Goal: Transaction & Acquisition: Purchase product/service

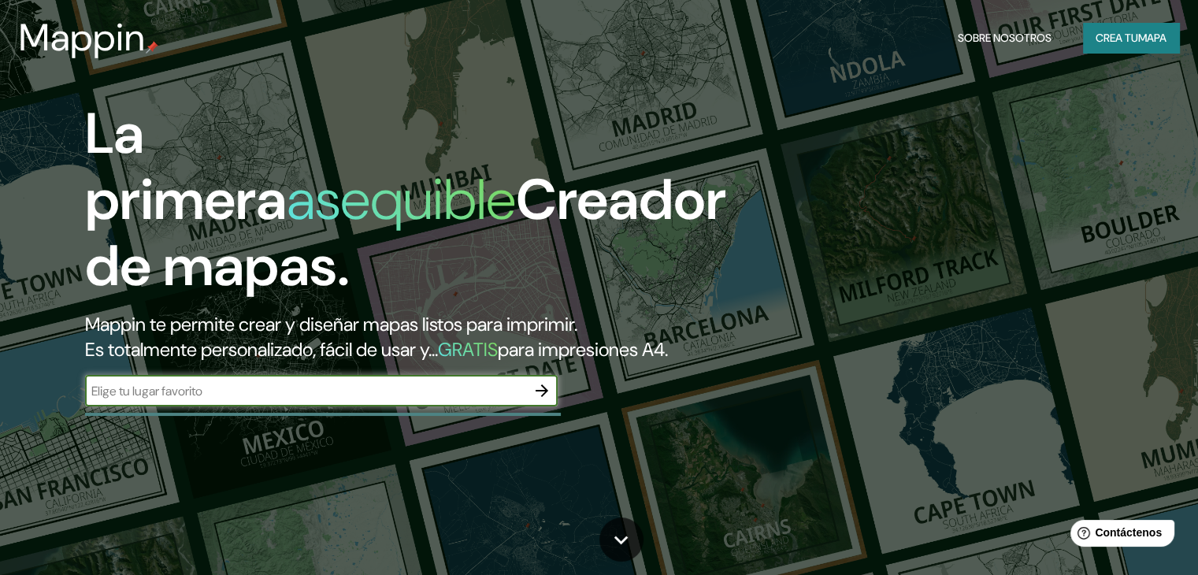
click at [139, 400] on input "text" at bounding box center [305, 391] width 441 height 18
type input "lima"
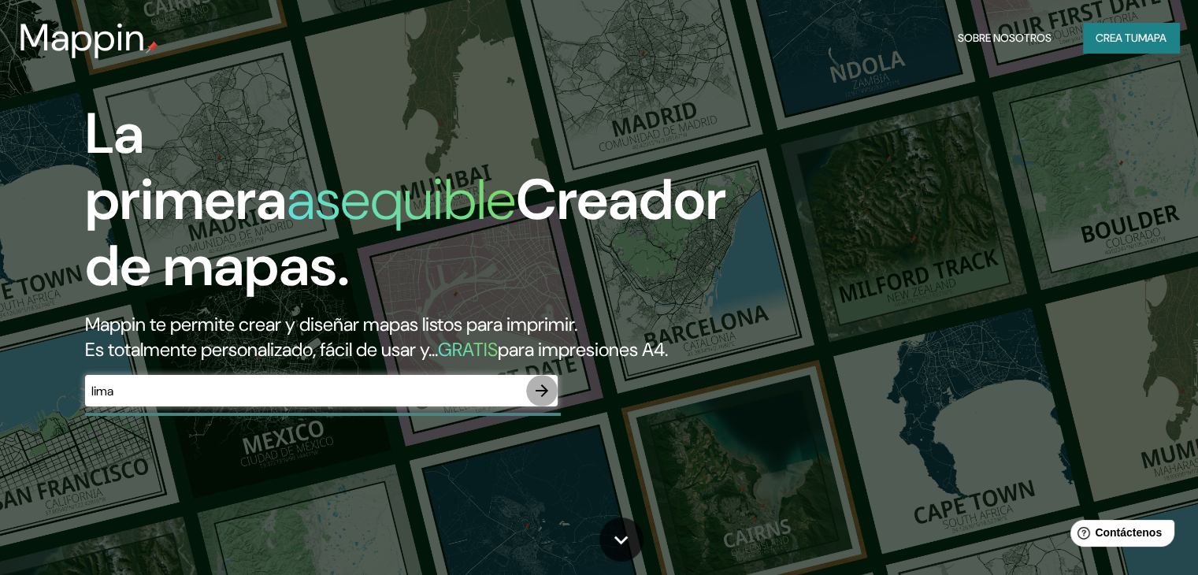
click at [539, 400] on icon "button" at bounding box center [542, 390] width 19 height 19
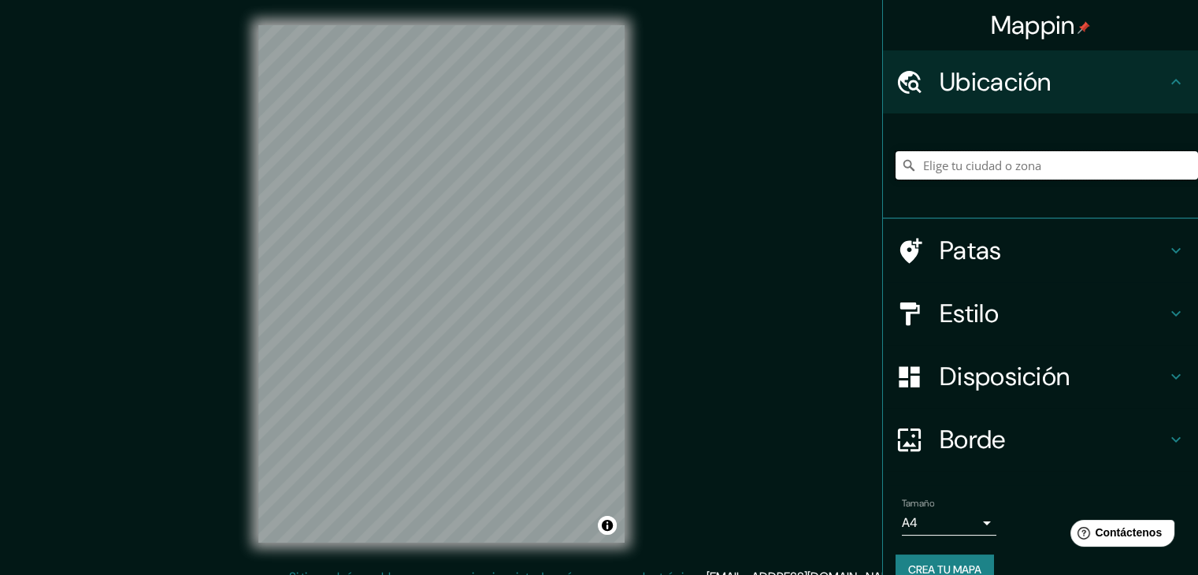
click at [952, 162] on input "Elige tu ciudad o zona" at bounding box center [1047, 165] width 303 height 28
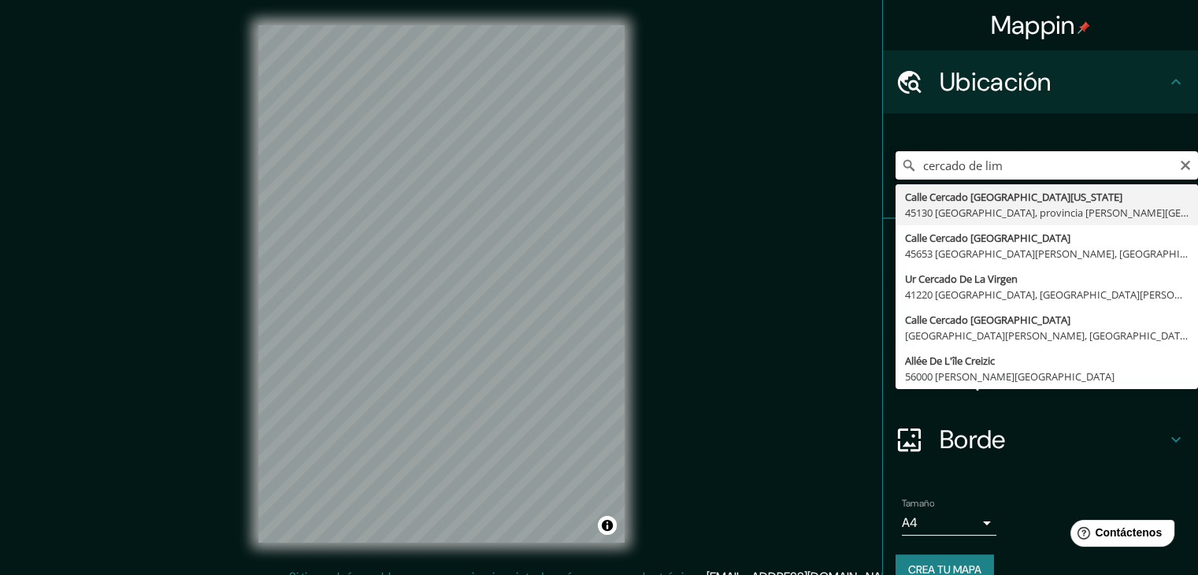
type input "cercado de lima"
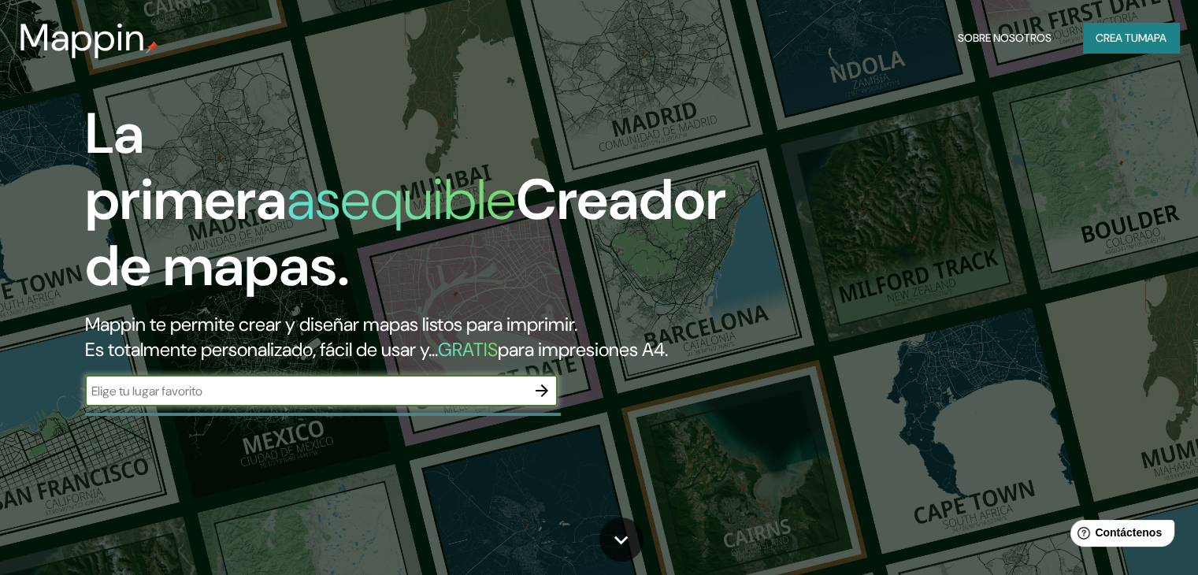
click at [149, 400] on input "text" at bounding box center [305, 391] width 441 height 18
type input "cercado de Lima Peú"
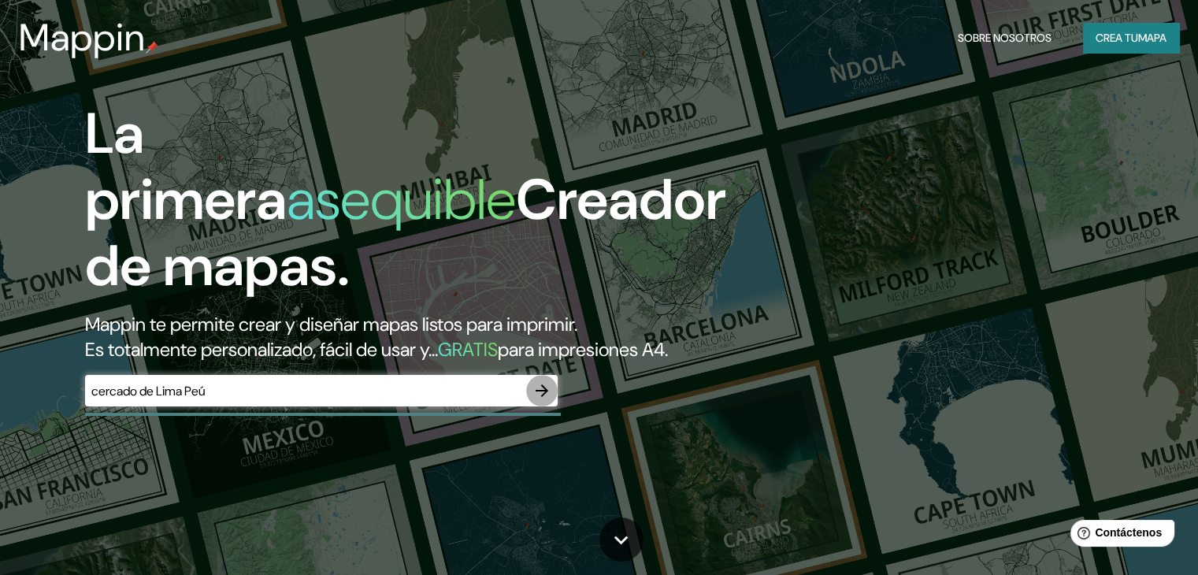
click at [541, 400] on icon "button" at bounding box center [542, 390] width 19 height 19
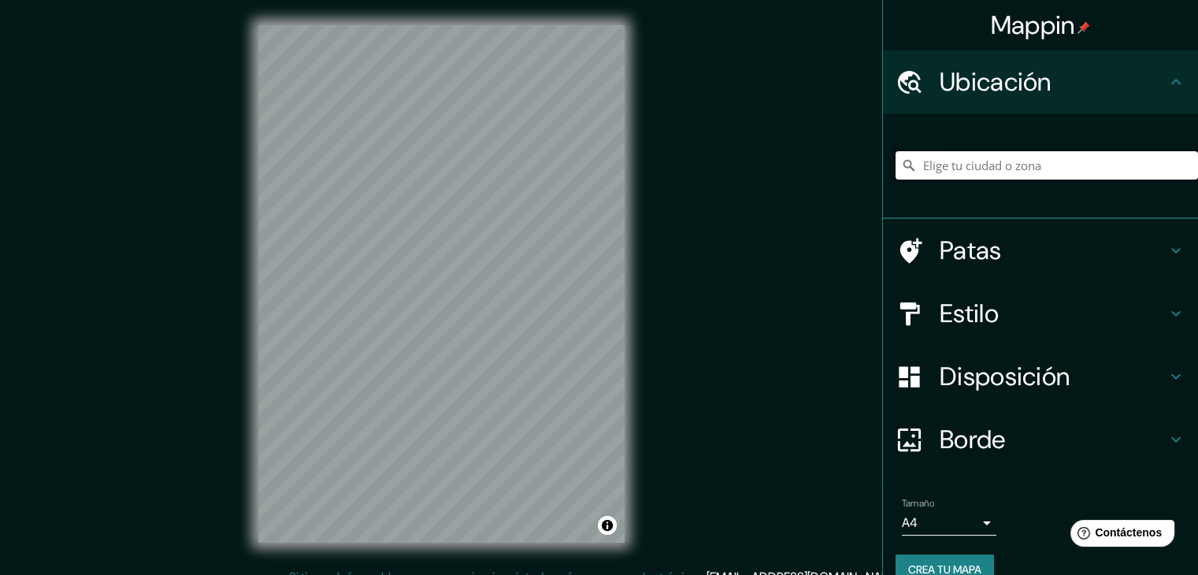
click at [926, 173] on input "Elige tu ciudad o zona" at bounding box center [1047, 165] width 303 height 28
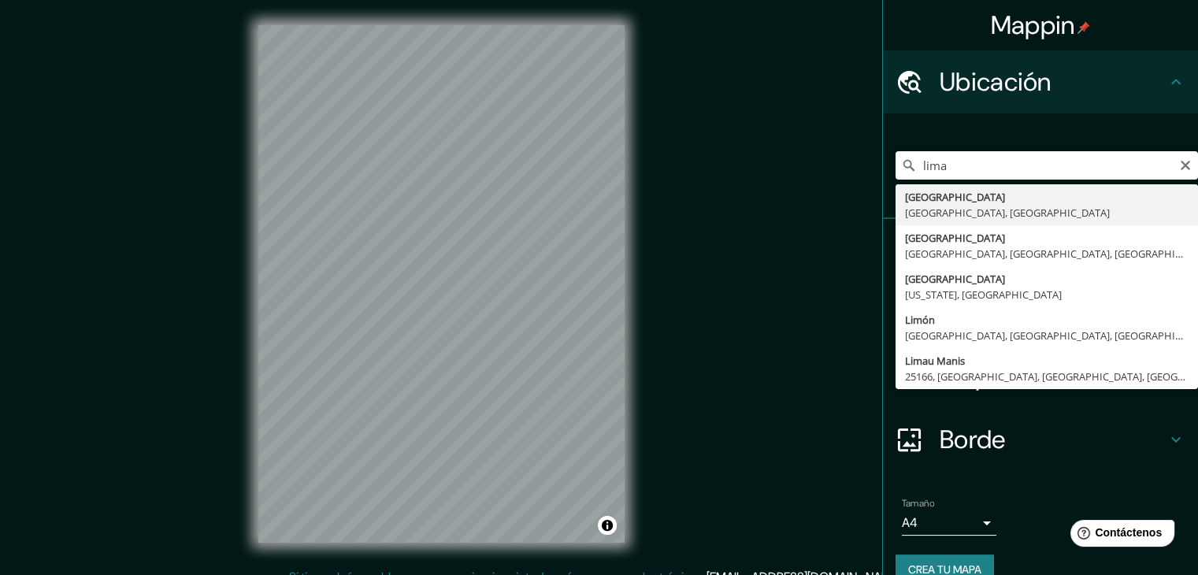
type input "[GEOGRAPHIC_DATA], [GEOGRAPHIC_DATA], [GEOGRAPHIC_DATA]"
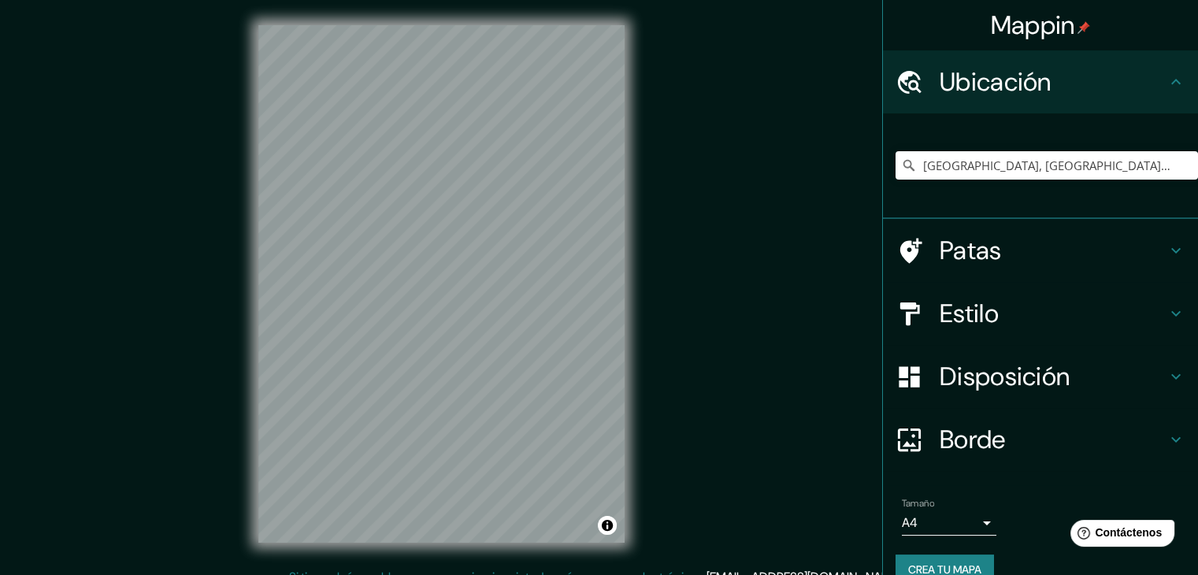
click at [173, 210] on div "Mappin Ubicación [GEOGRAPHIC_DATA], [GEOGRAPHIC_DATA], [GEOGRAPHIC_DATA] Patas …" at bounding box center [599, 296] width 1198 height 593
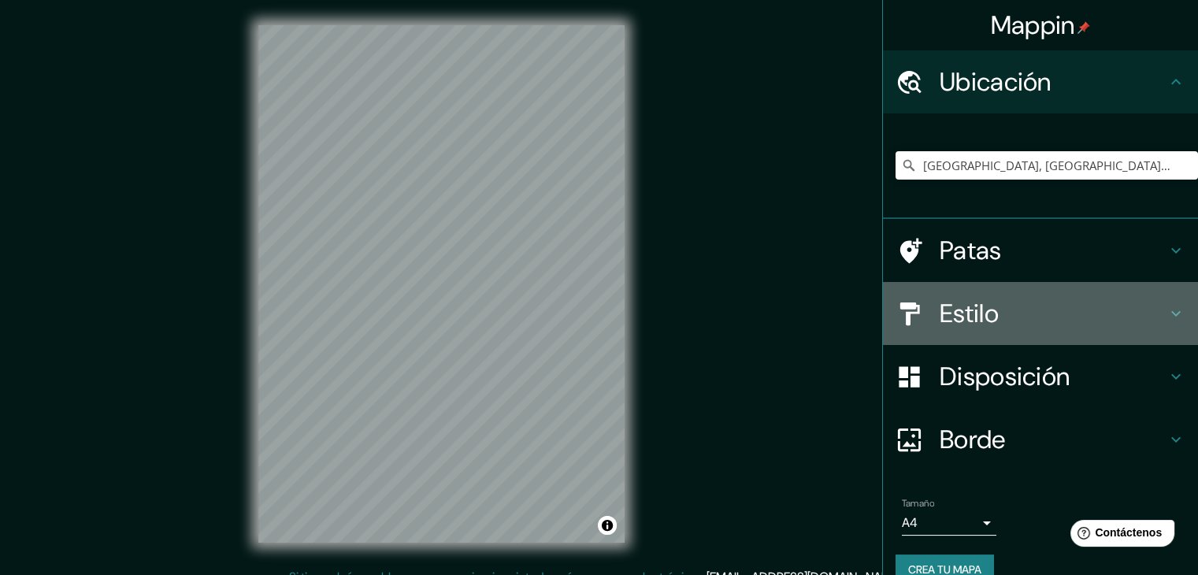
click at [1167, 304] on icon at bounding box center [1176, 313] width 19 height 19
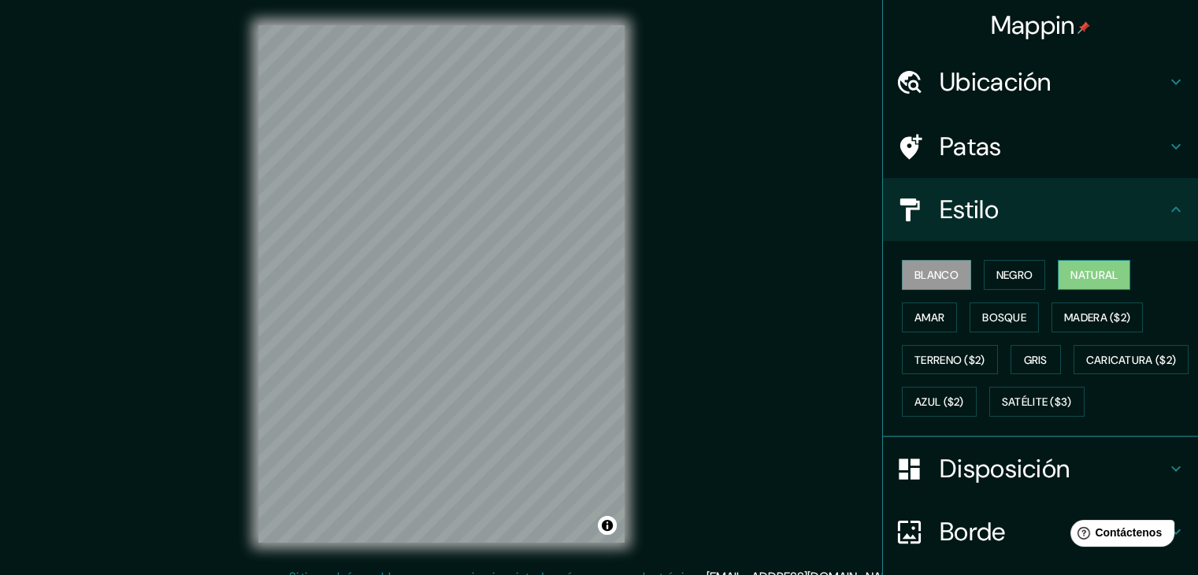
click at [1087, 277] on font "Natural" at bounding box center [1094, 275] width 47 height 14
click at [1086, 314] on font "Madera ($2)" at bounding box center [1098, 317] width 66 height 14
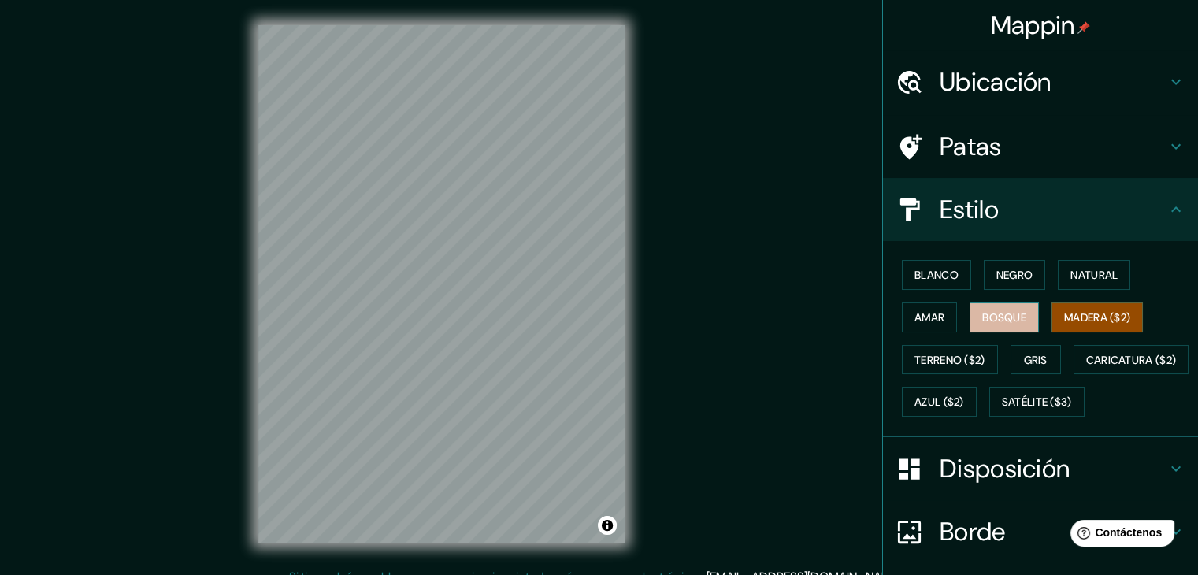
click at [983, 314] on font "Bosque" at bounding box center [1005, 317] width 44 height 14
click at [915, 318] on font "Amar" at bounding box center [930, 317] width 30 height 14
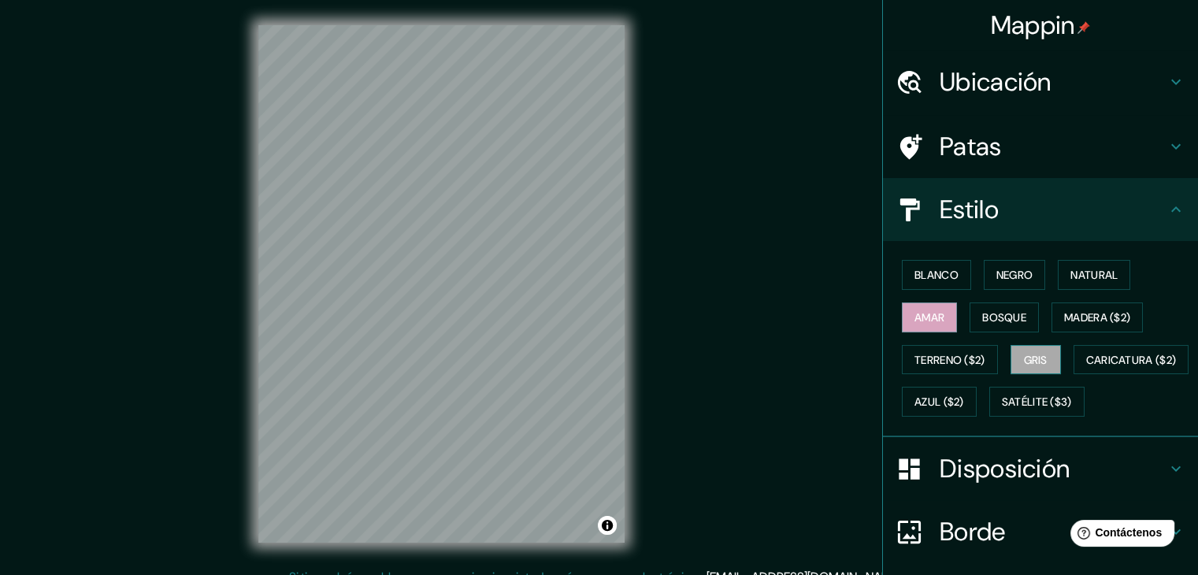
click at [1024, 360] on font "Gris" at bounding box center [1036, 360] width 24 height 14
click at [1087, 367] on font "Caricatura ($2)" at bounding box center [1132, 360] width 91 height 14
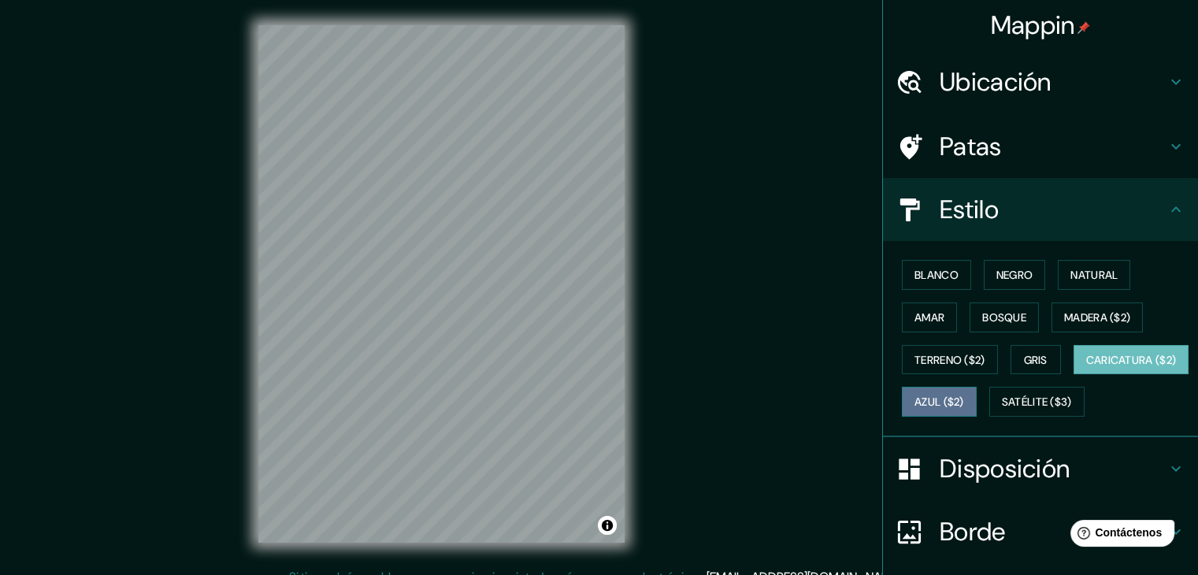
click at [964, 396] on font "Azul ($2)" at bounding box center [940, 403] width 50 height 14
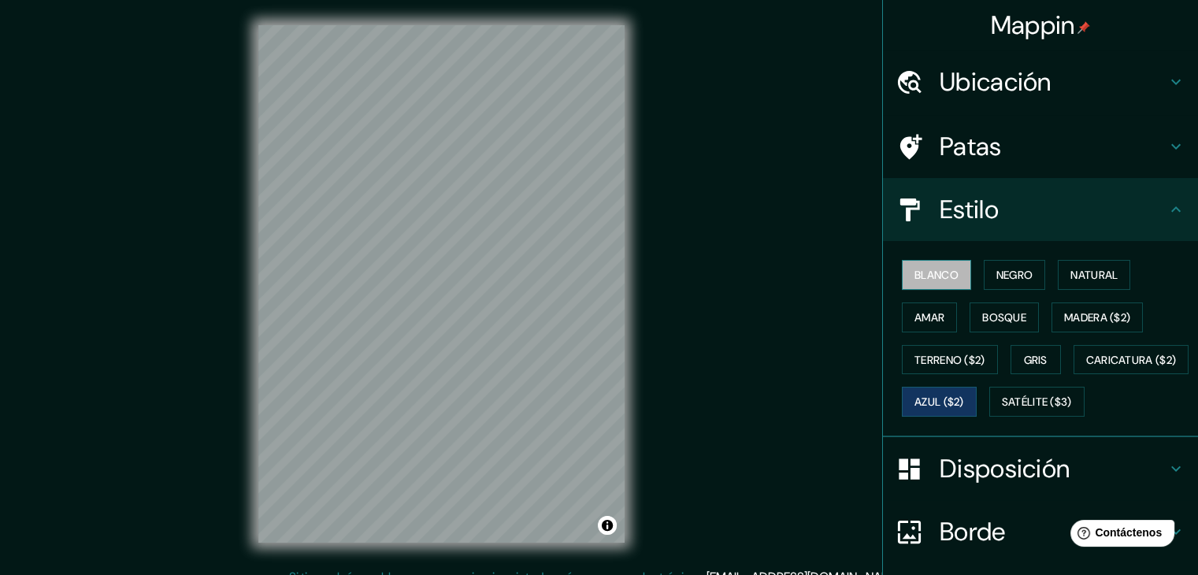
click at [927, 278] on font "Blanco" at bounding box center [937, 275] width 44 height 14
click at [1072, 269] on font "Natural" at bounding box center [1094, 275] width 47 height 14
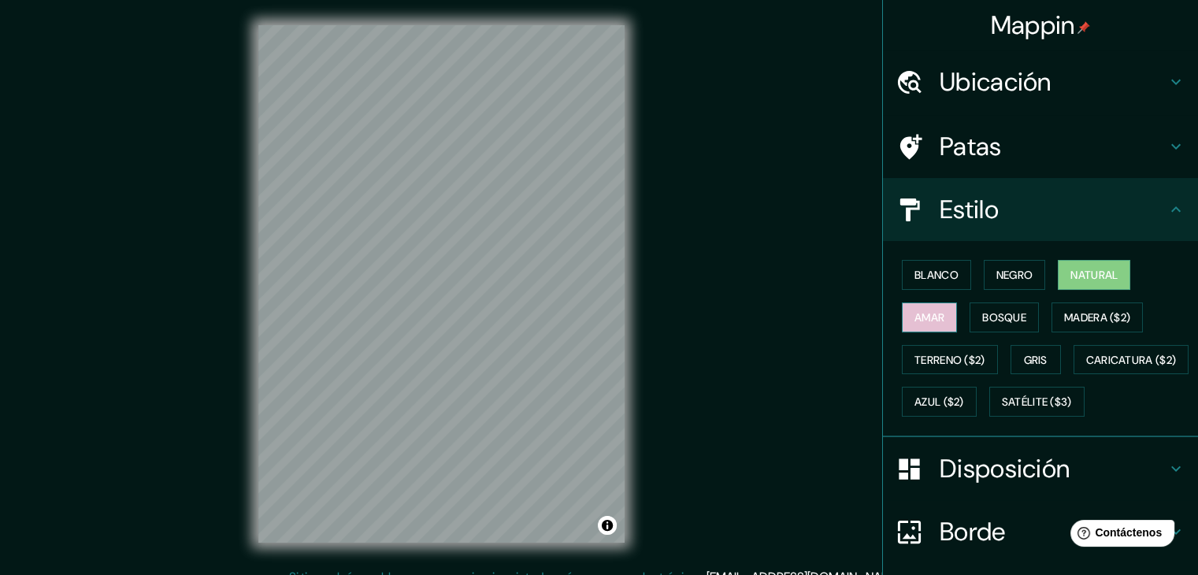
click at [915, 310] on font "Amar" at bounding box center [930, 317] width 30 height 14
click at [1009, 270] on font "Negro" at bounding box center [1015, 275] width 37 height 14
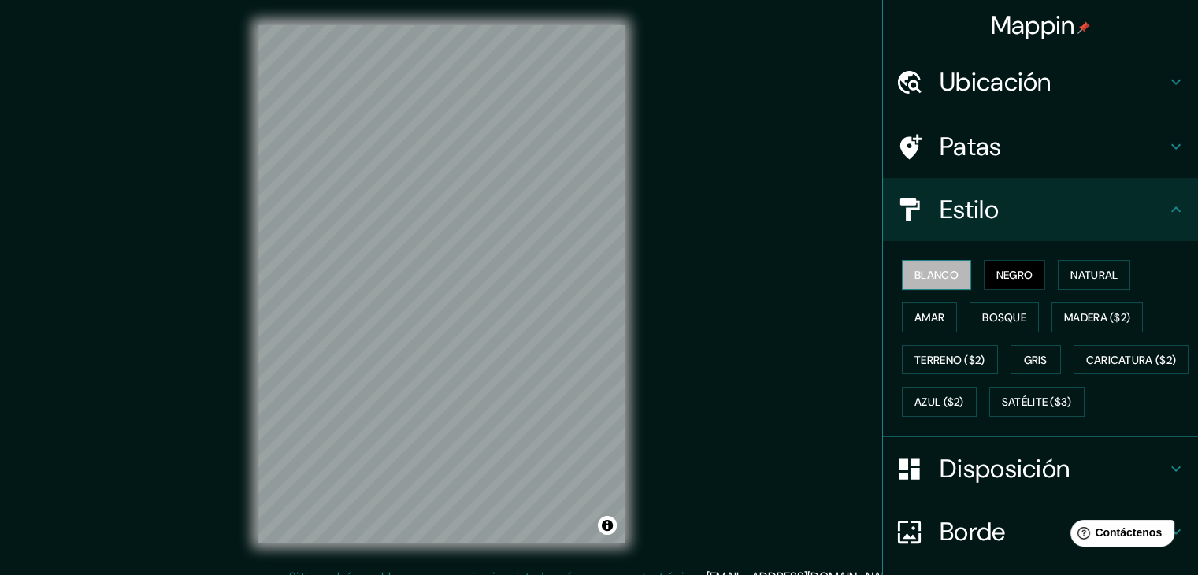
click at [929, 271] on font "Blanco" at bounding box center [937, 275] width 44 height 14
click at [1005, 268] on font "Negro" at bounding box center [1015, 275] width 37 height 14
click at [1084, 268] on font "Natural" at bounding box center [1094, 275] width 47 height 14
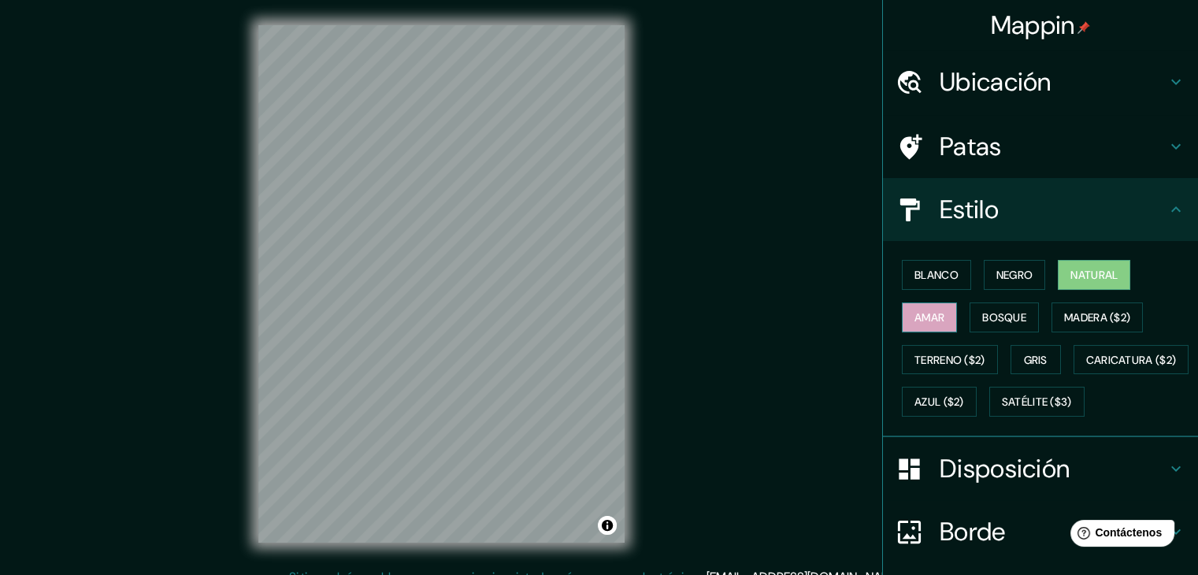
click at [920, 317] on font "Amar" at bounding box center [930, 317] width 30 height 14
click at [1024, 357] on font "Gris" at bounding box center [1036, 360] width 24 height 14
click at [347, 0] on html "Mappin Ubicación [GEOGRAPHIC_DATA], [GEOGRAPHIC_DATA], [GEOGRAPHIC_DATA] Patas …" at bounding box center [599, 287] width 1198 height 575
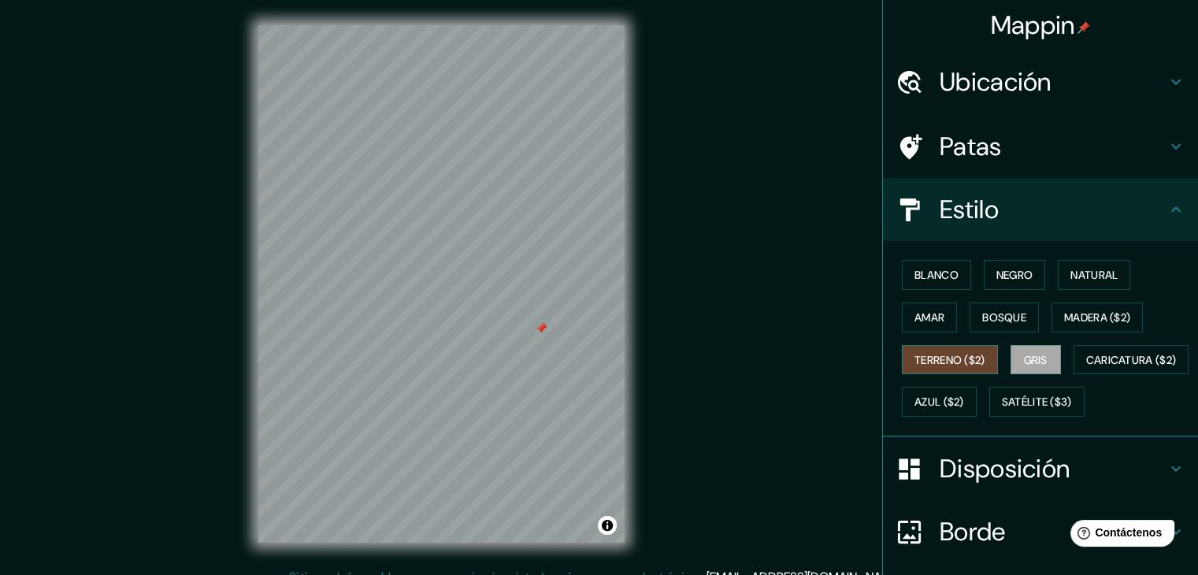
click at [924, 353] on font "Terreno ($2)" at bounding box center [950, 360] width 71 height 14
click at [1028, 353] on font "Gris" at bounding box center [1036, 360] width 24 height 14
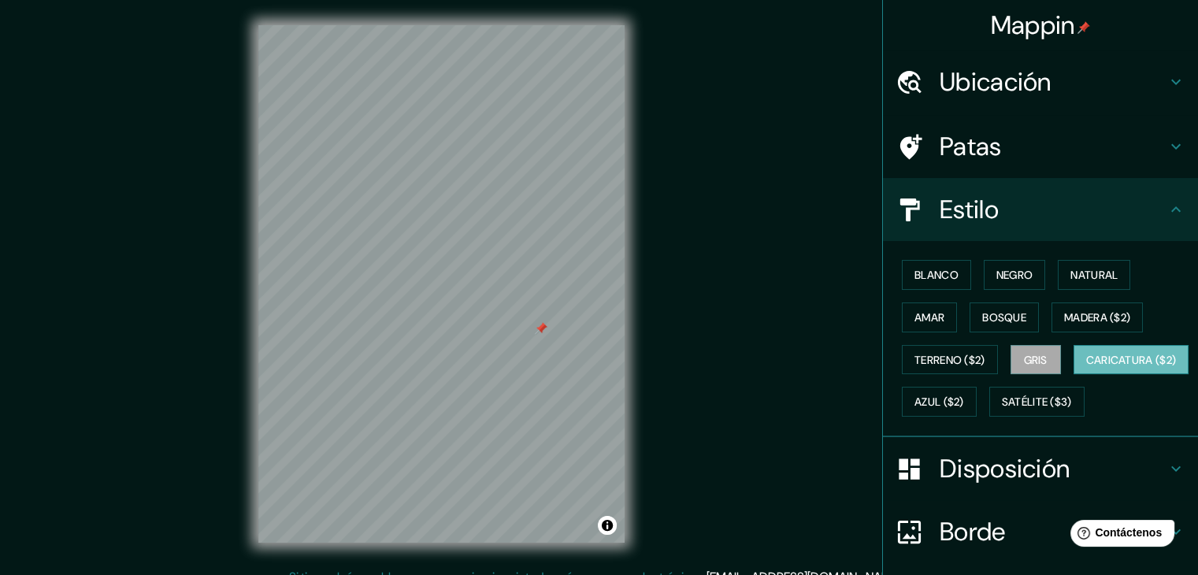
click at [1087, 367] on font "Caricatura ($2)" at bounding box center [1132, 360] width 91 height 14
click at [1002, 410] on font "Satélite ($3)" at bounding box center [1037, 403] width 70 height 14
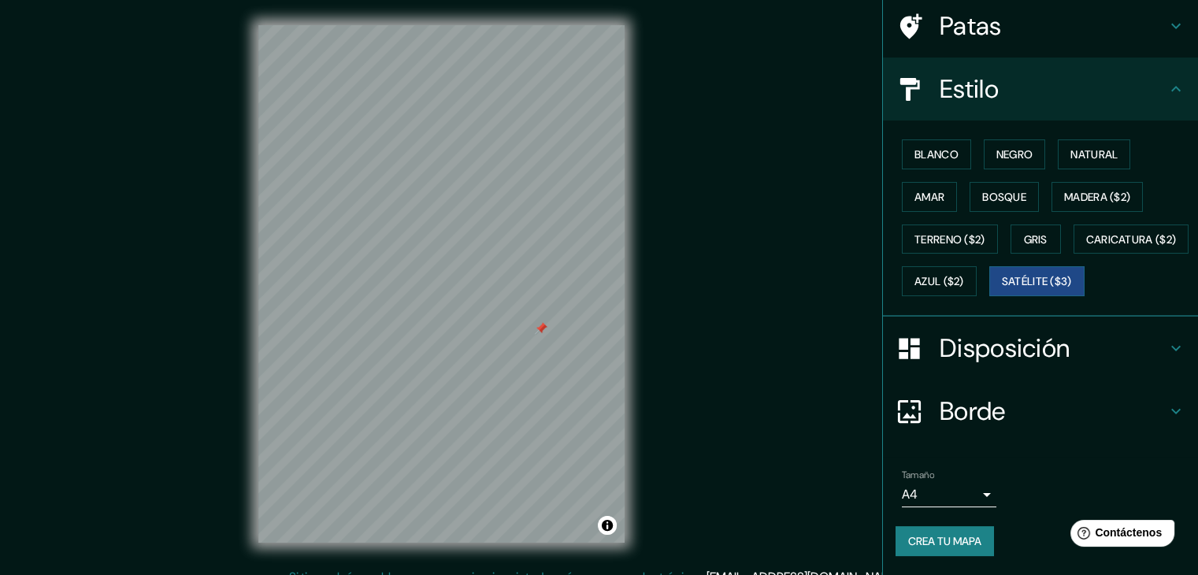
scroll to position [159, 0]
click at [924, 541] on font "Crea tu mapa" at bounding box center [945, 541] width 73 height 14
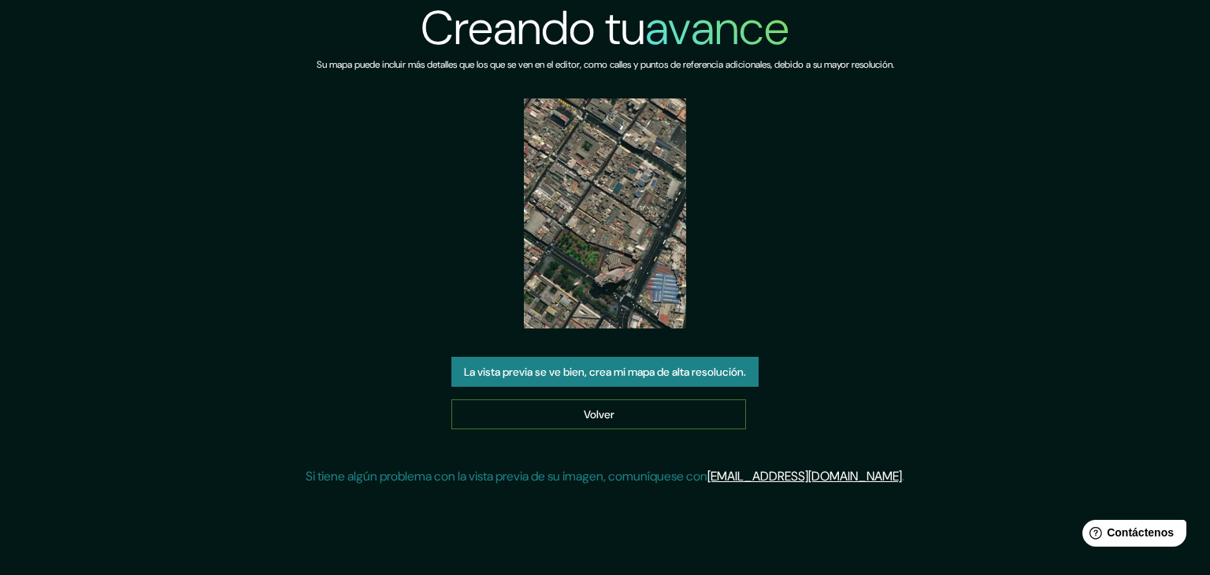
click at [605, 414] on font "Volver" at bounding box center [599, 414] width 31 height 14
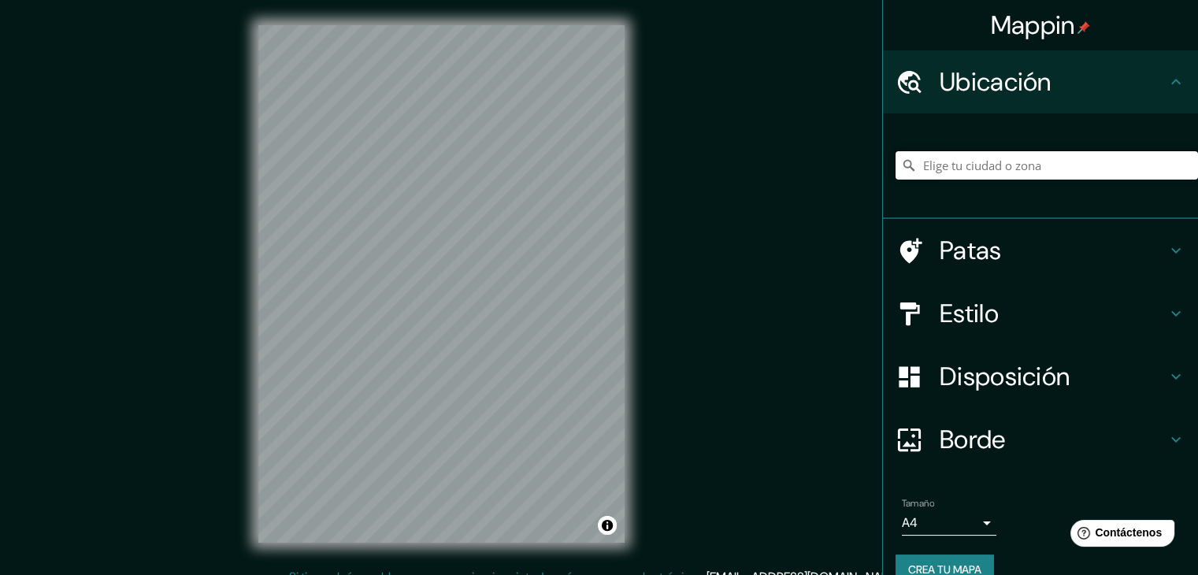
click at [974, 157] on input "Elige tu ciudad o zona" at bounding box center [1047, 165] width 303 height 28
click at [921, 181] on div "li [GEOGRAPHIC_DATA] [GEOGRAPHIC_DATA], [GEOGRAPHIC_DATA] [GEOGRAPHIC_DATA] [GE…" at bounding box center [1047, 165] width 303 height 79
click at [949, 165] on input "li" at bounding box center [1047, 165] width 303 height 28
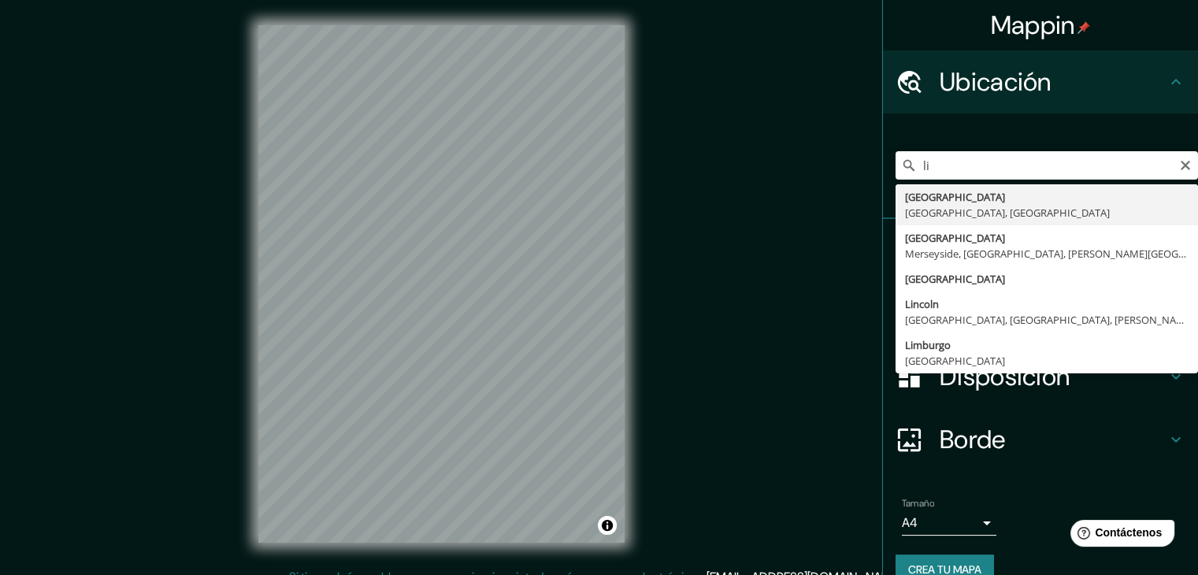
type input "[GEOGRAPHIC_DATA], [GEOGRAPHIC_DATA], [GEOGRAPHIC_DATA]"
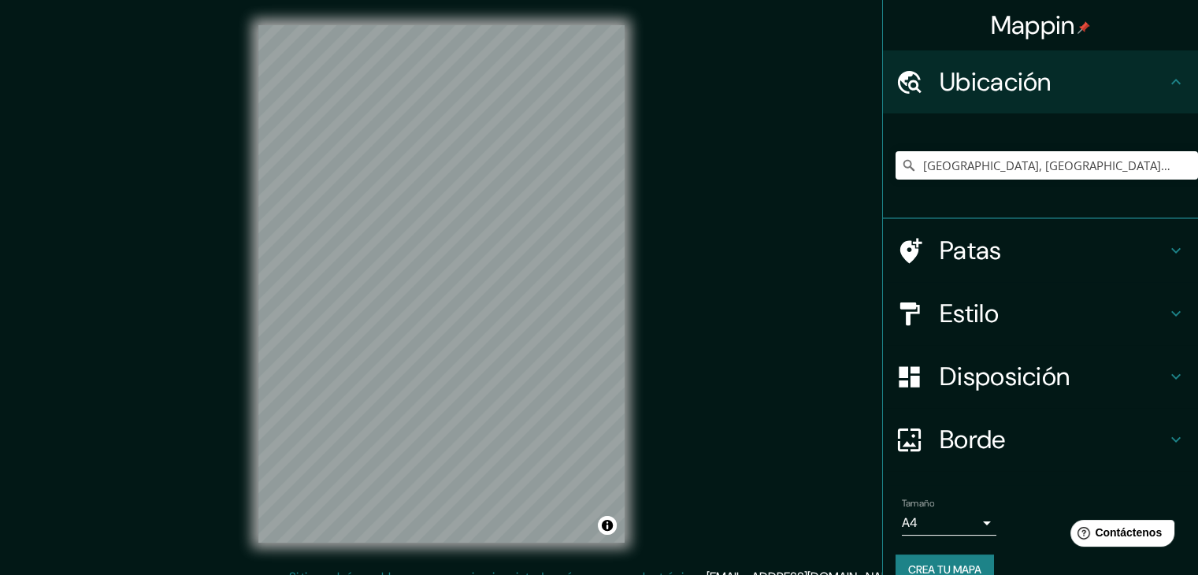
click at [154, 260] on div "Mappin Ubicación [GEOGRAPHIC_DATA], [GEOGRAPHIC_DATA], [GEOGRAPHIC_DATA] Patas …" at bounding box center [599, 296] width 1198 height 593
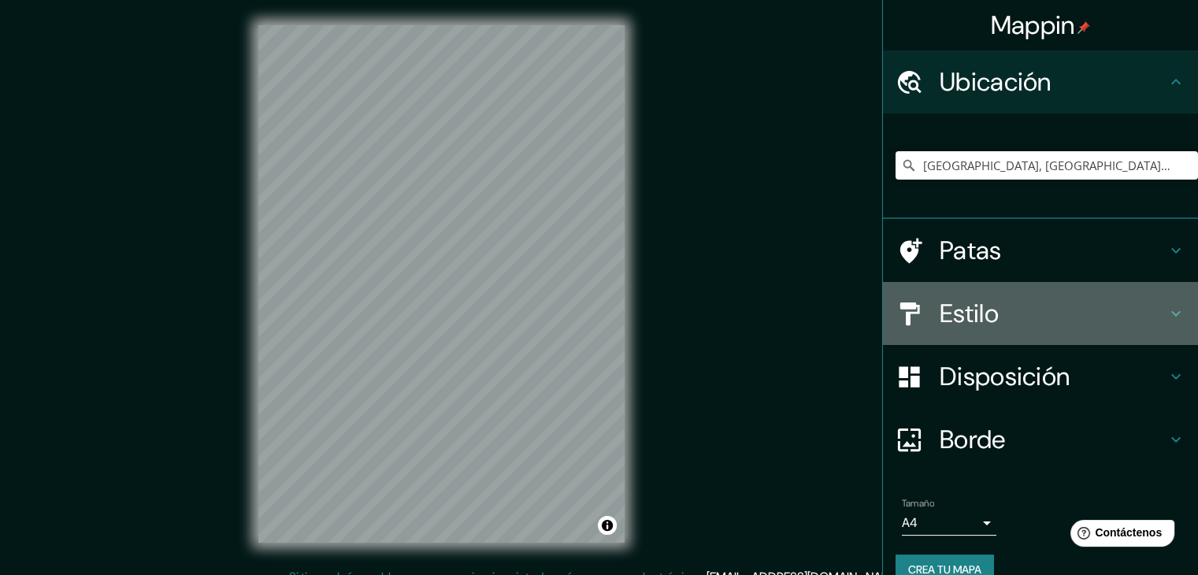
click at [963, 314] on font "Estilo" at bounding box center [969, 313] width 59 height 33
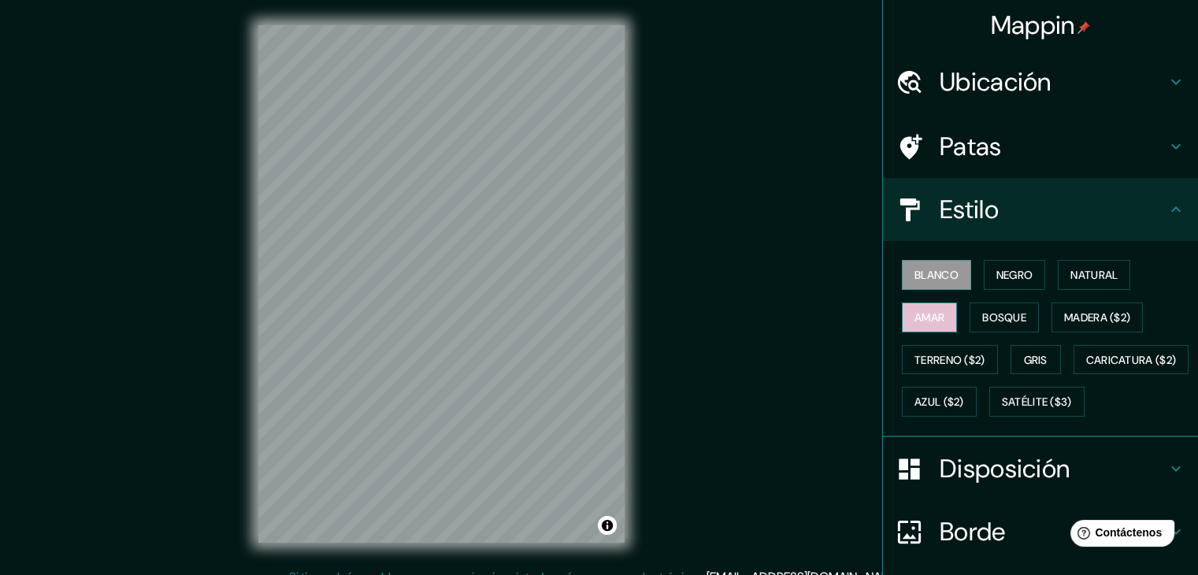
click at [920, 311] on font "Amar" at bounding box center [930, 317] width 30 height 14
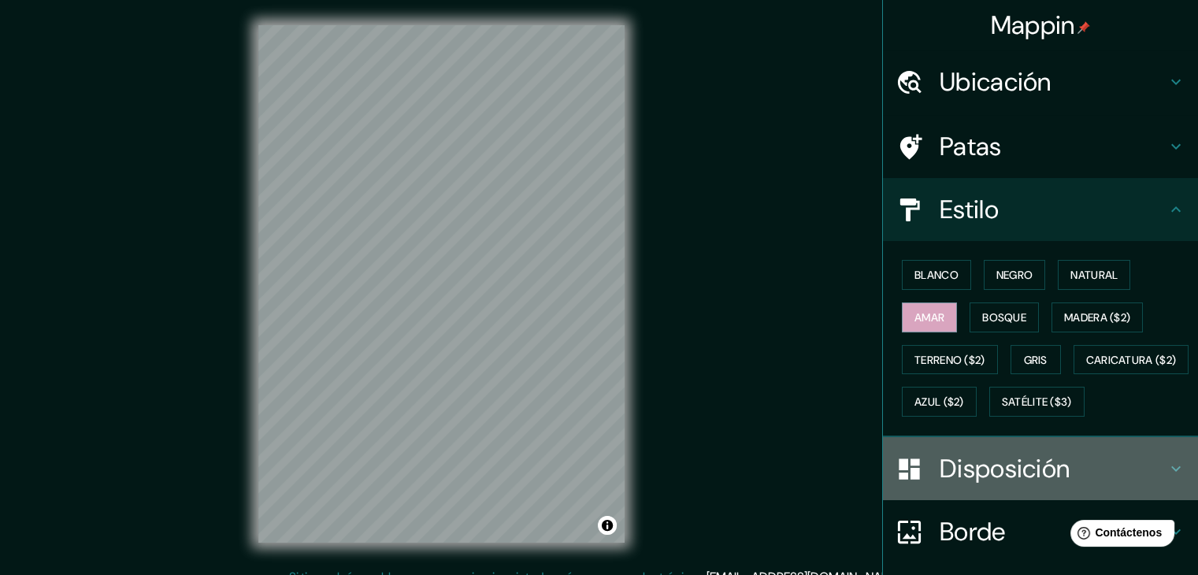
click at [963, 485] on font "Disposición" at bounding box center [1005, 468] width 130 height 33
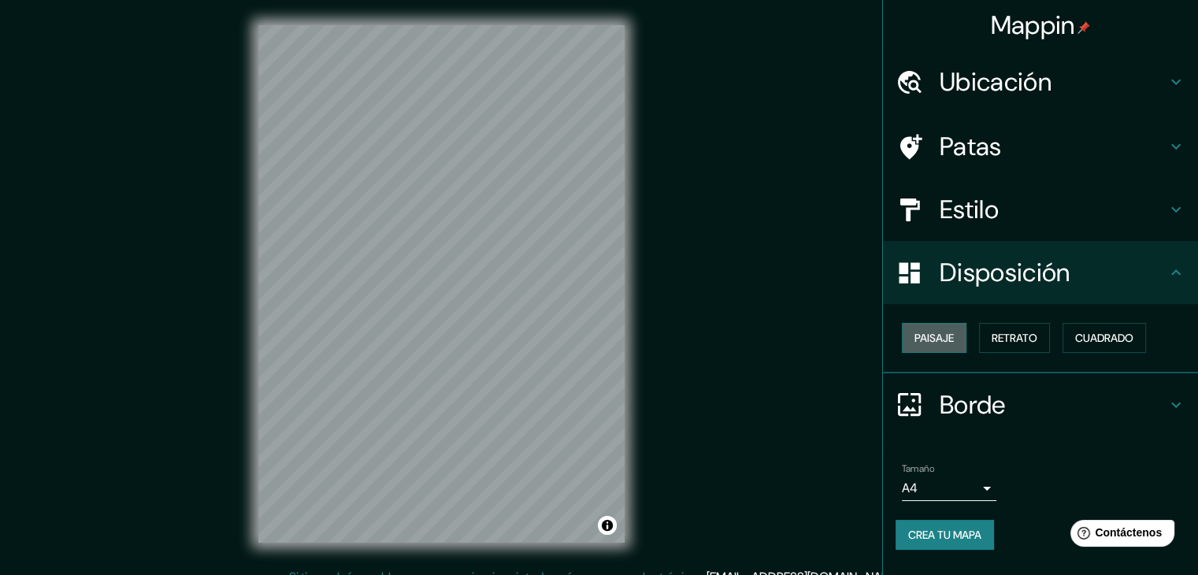
click at [922, 336] on font "Paisaje" at bounding box center [934, 338] width 39 height 14
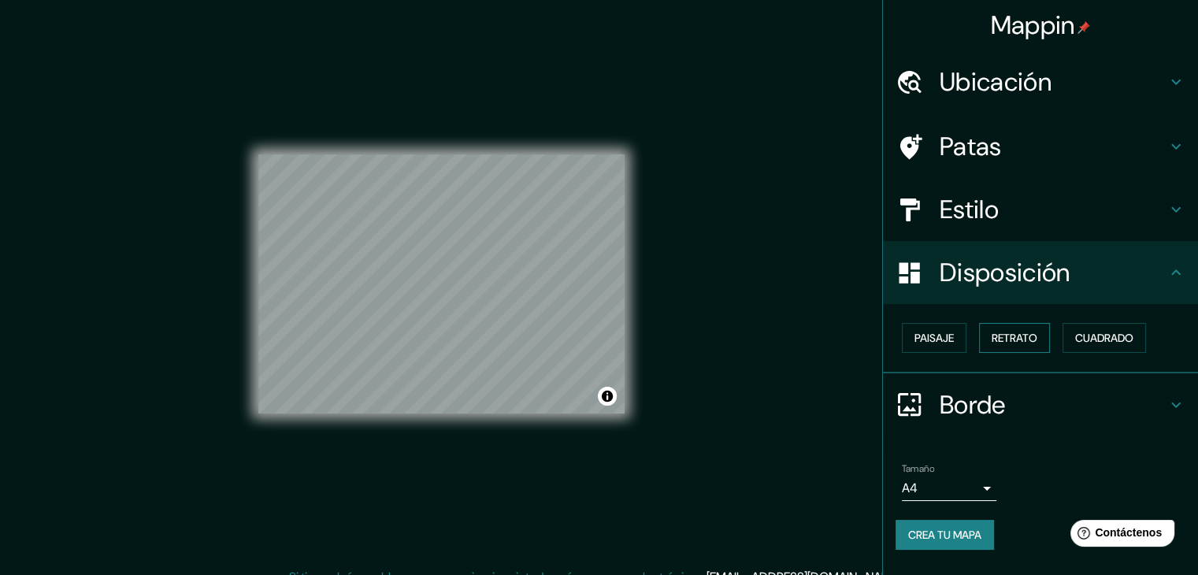
click at [1013, 325] on button "Retrato" at bounding box center [1014, 338] width 71 height 30
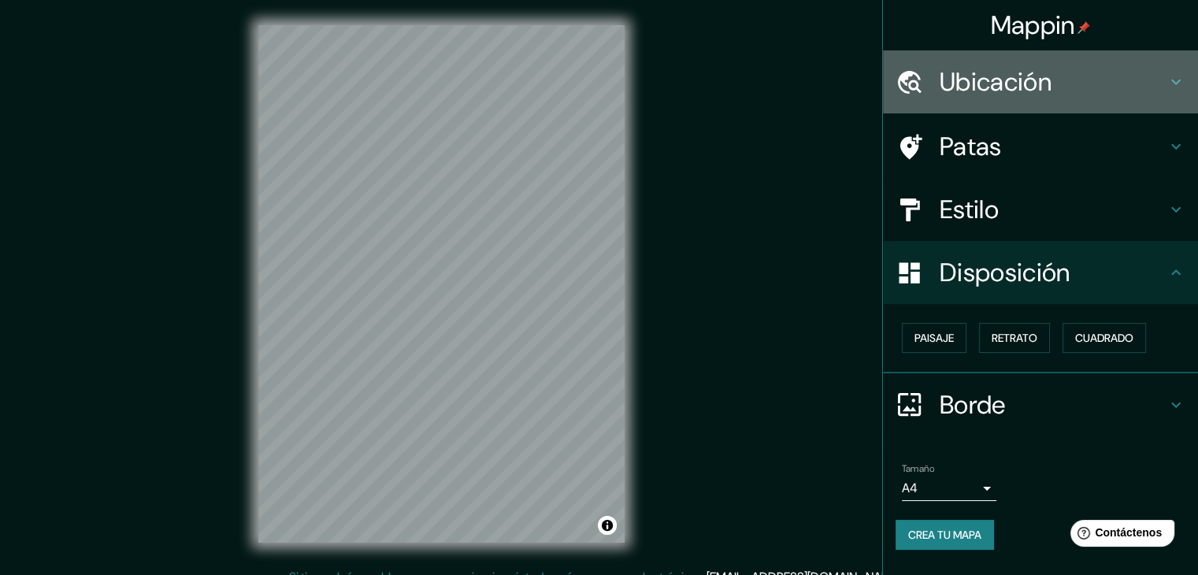
click at [965, 86] on font "Ubicación" at bounding box center [996, 81] width 112 height 33
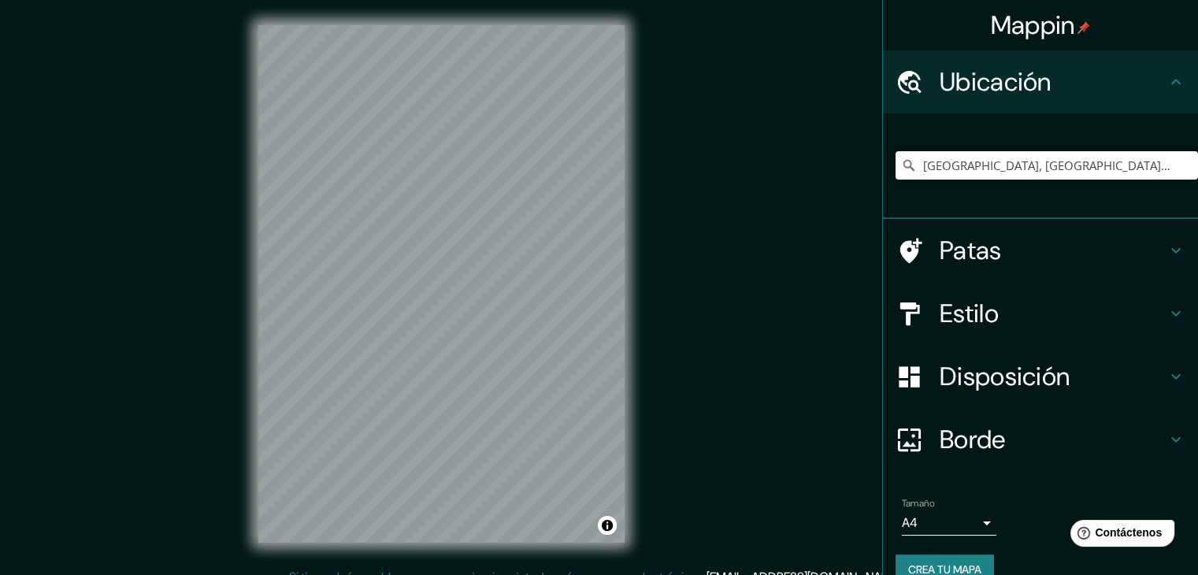
scroll to position [28, 0]
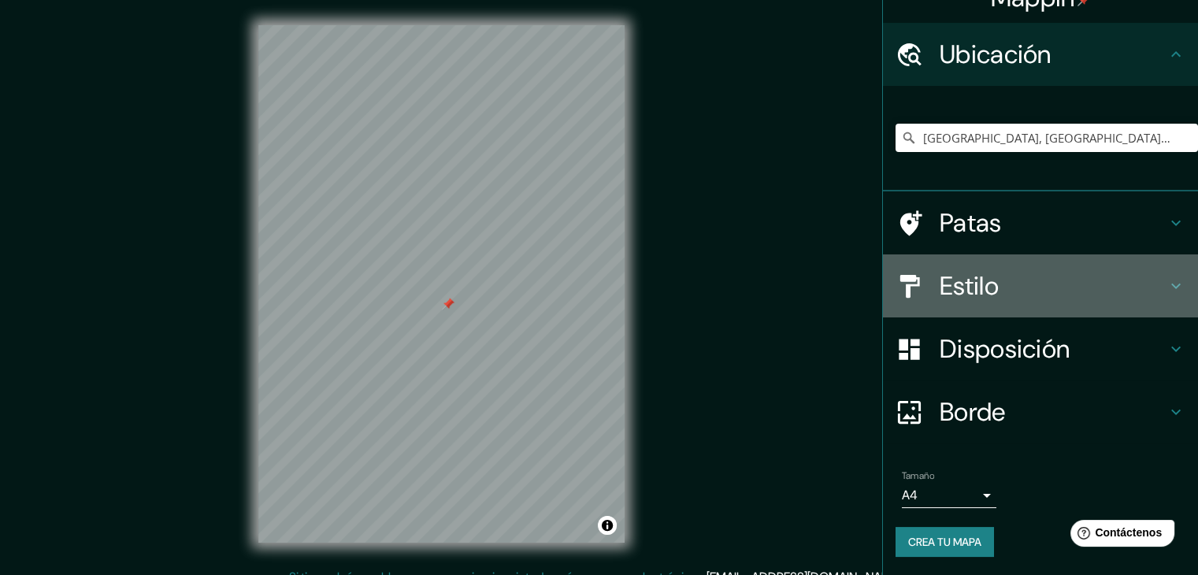
click at [953, 283] on font "Estilo" at bounding box center [969, 285] width 59 height 33
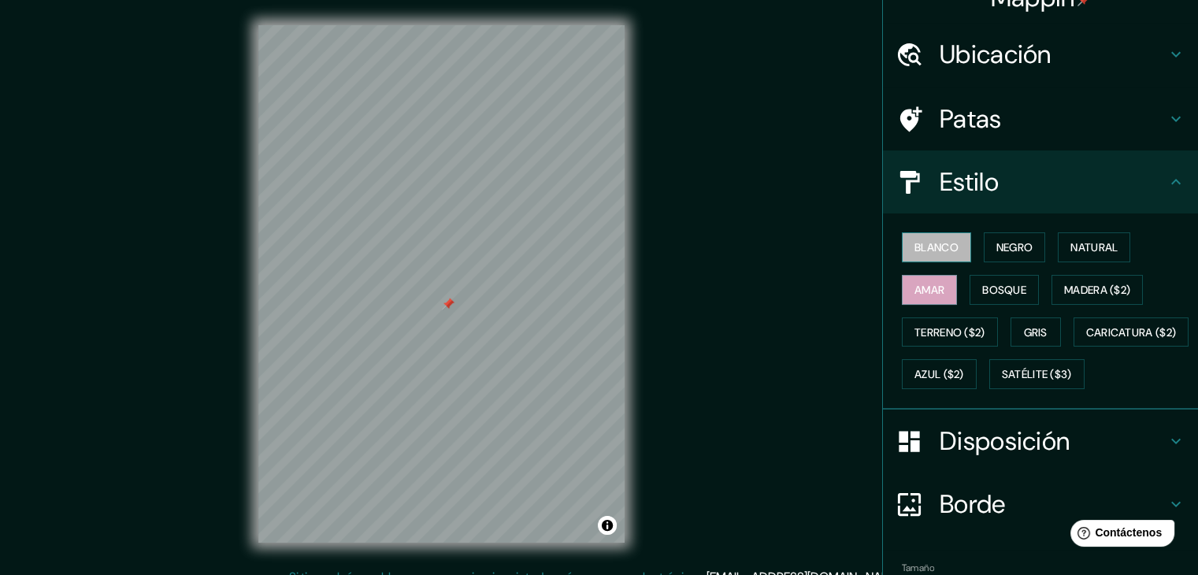
click at [931, 240] on font "Blanco" at bounding box center [937, 247] width 44 height 14
click at [1004, 242] on font "Negro" at bounding box center [1015, 247] width 37 height 14
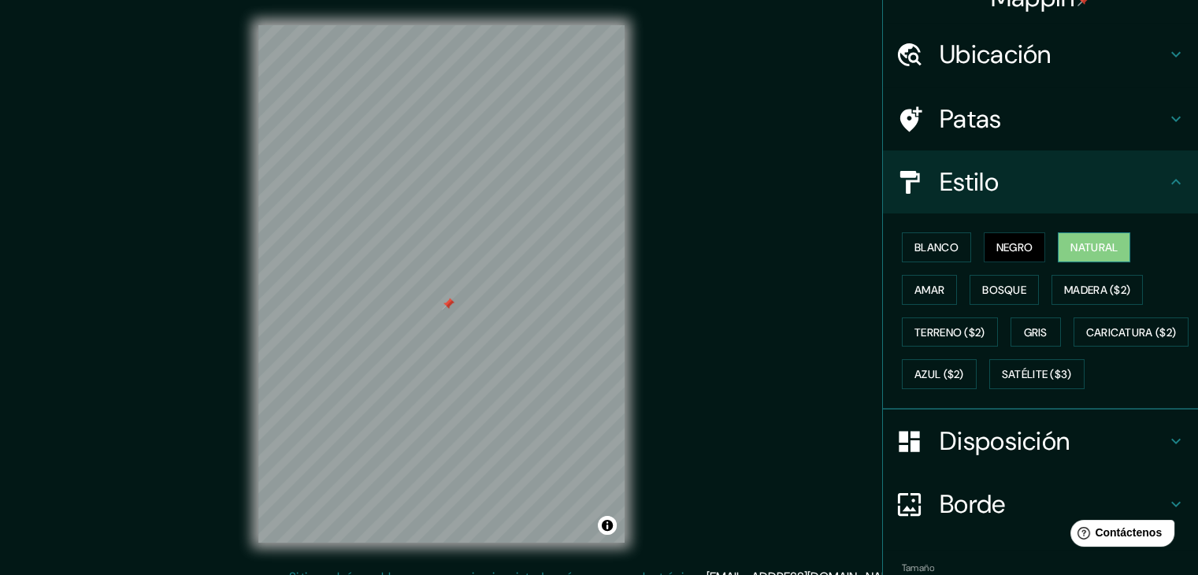
click at [1076, 246] on font "Natural" at bounding box center [1094, 247] width 47 height 14
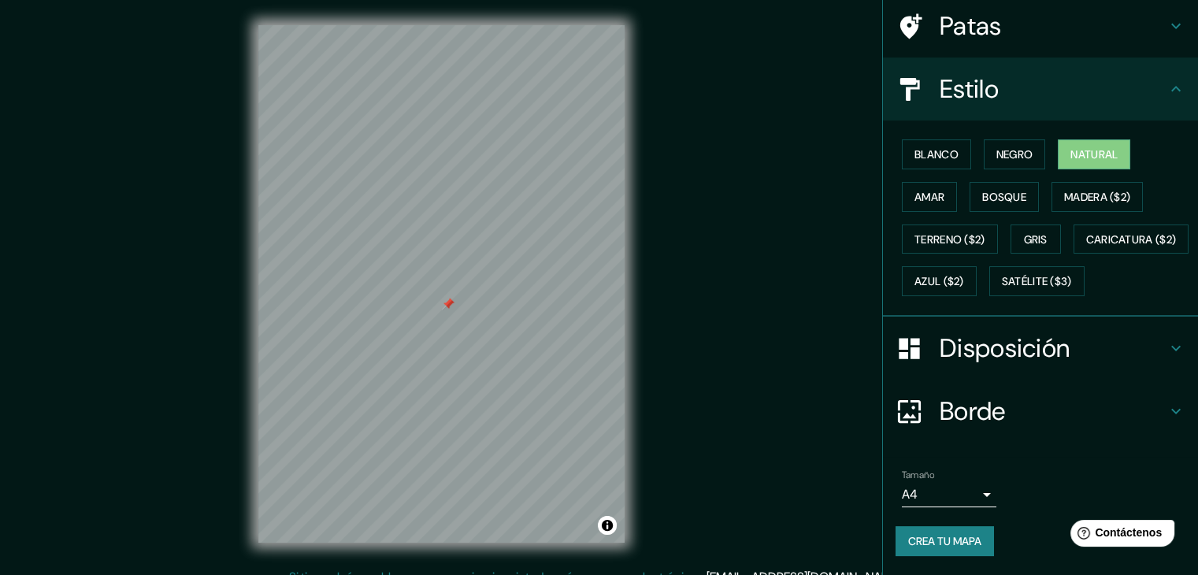
scroll to position [159, 0]
